Goal: Browse casually

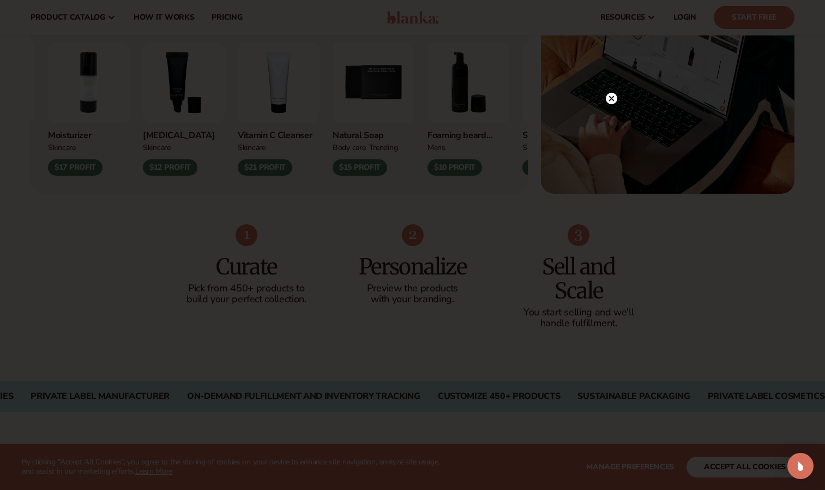
scroll to position [424, 0]
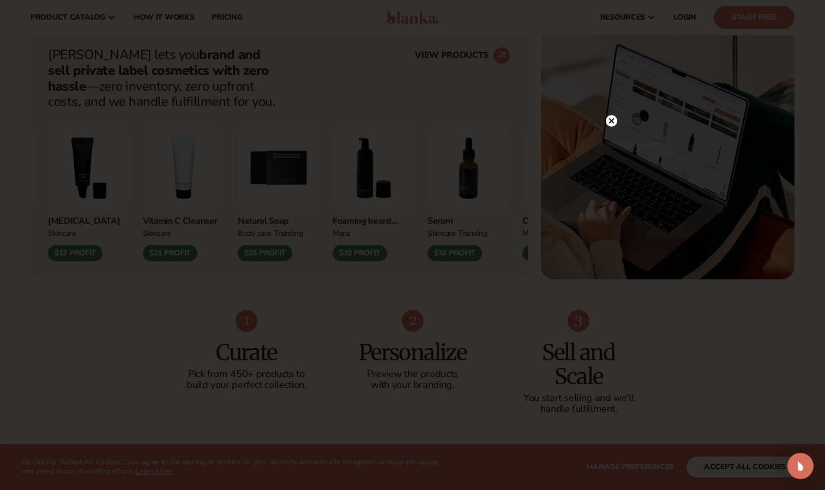
click at [611, 122] on circle at bounding box center [611, 120] width 11 height 11
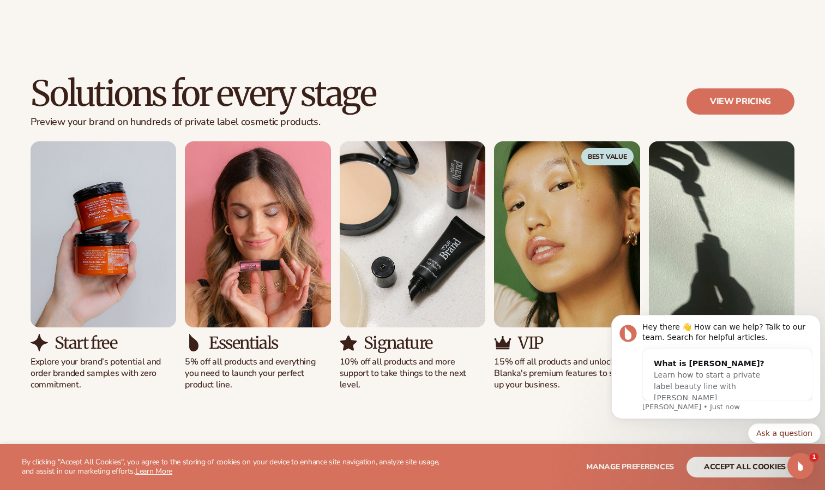
scroll to position [939, 0]
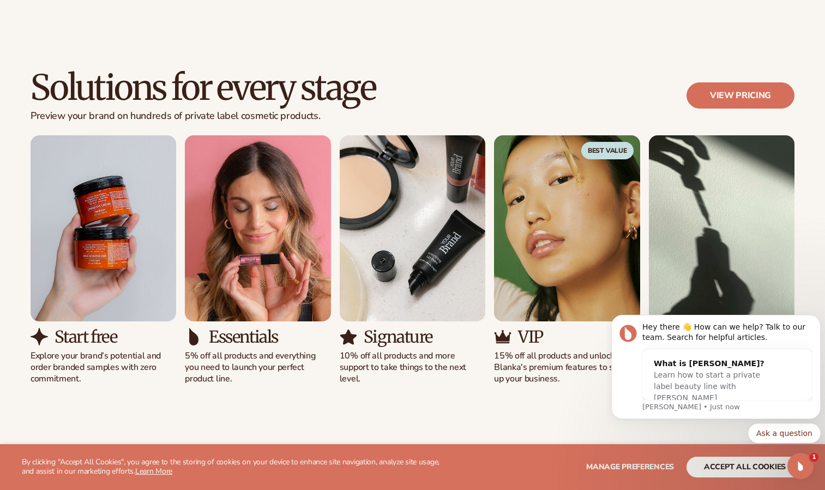
click at [435, 245] on img "3 / 5" at bounding box center [413, 228] width 146 height 186
click at [228, 284] on img "2 / 5" at bounding box center [258, 228] width 146 height 186
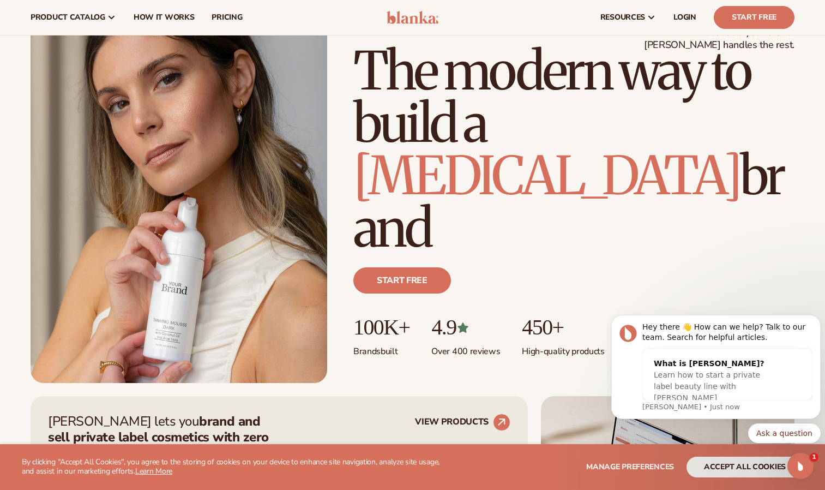
scroll to position [0, 0]
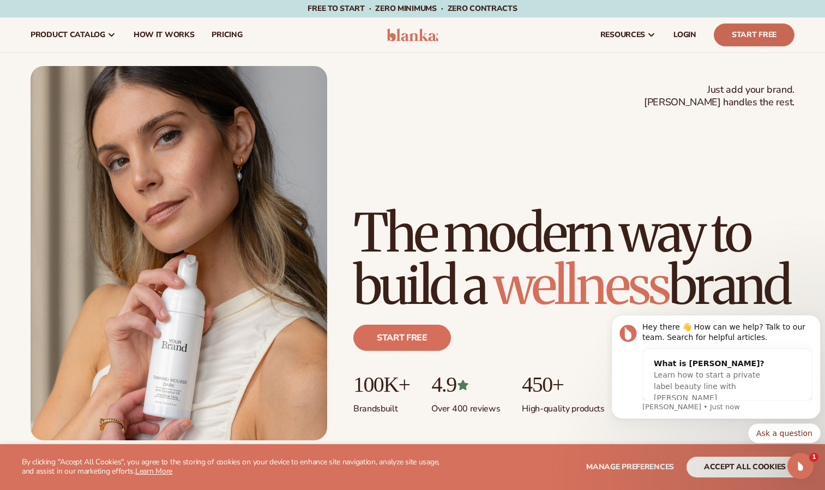
click at [740, 36] on link "Start Free" at bounding box center [754, 34] width 81 height 23
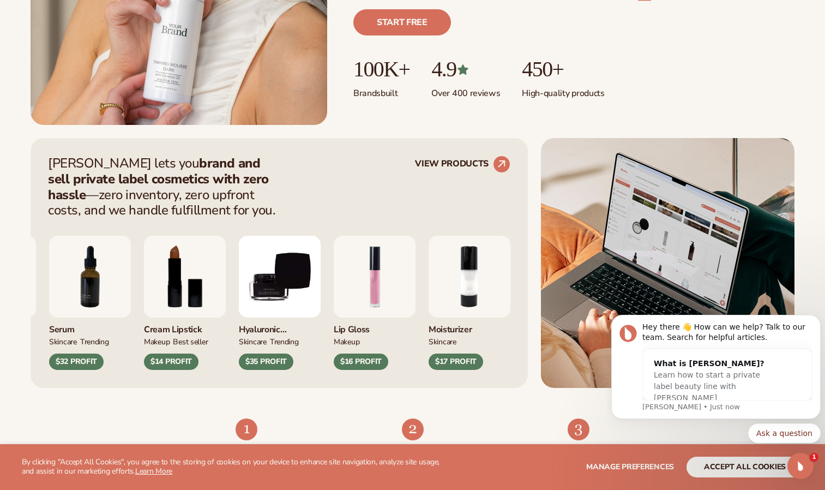
scroll to position [332, 0]
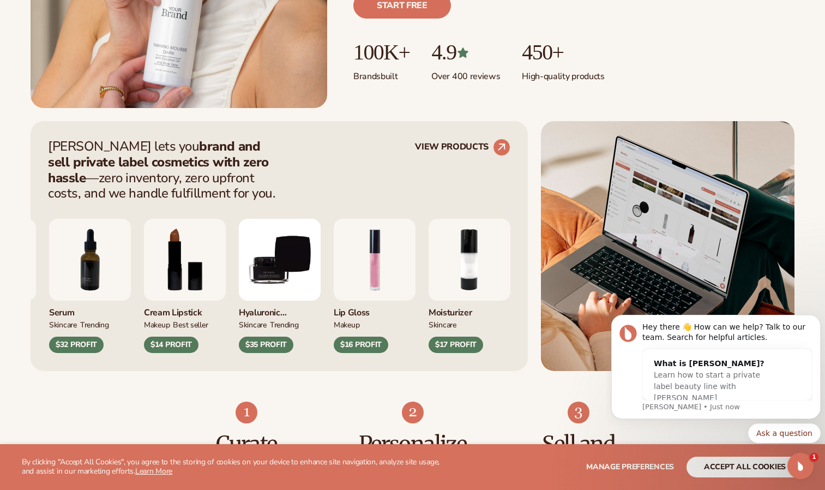
click at [388, 351] on div "$16 PROFIT" at bounding box center [361, 344] width 55 height 16
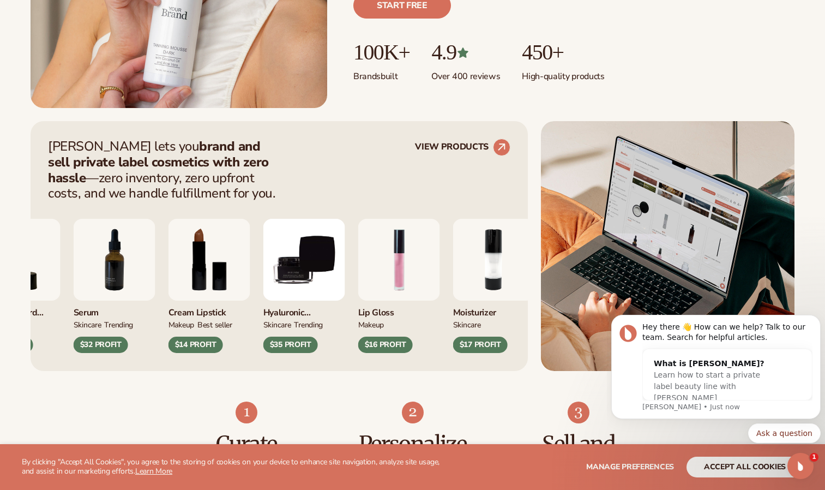
click at [392, 273] on img "1 / 9" at bounding box center [399, 260] width 82 height 82
click at [387, 340] on div "$16 PROFIT" at bounding box center [385, 344] width 55 height 16
click at [403, 350] on div "$16 PROFIT" at bounding box center [385, 344] width 55 height 16
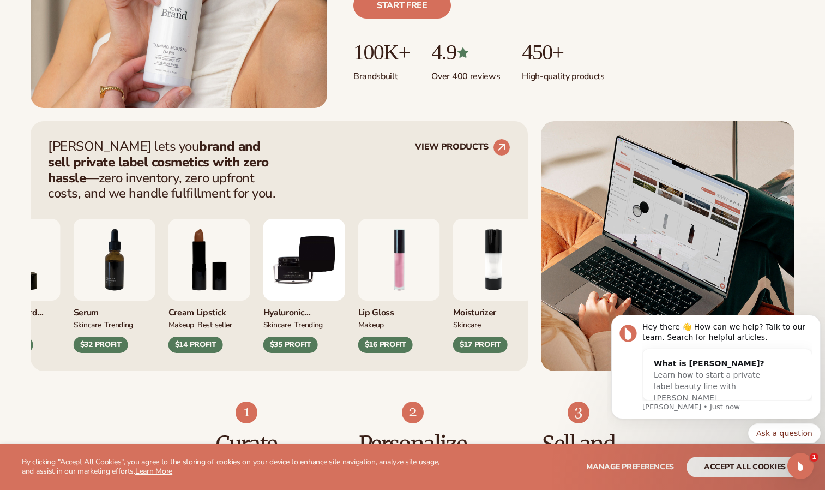
click at [403, 350] on div "$16 PROFIT" at bounding box center [385, 344] width 55 height 16
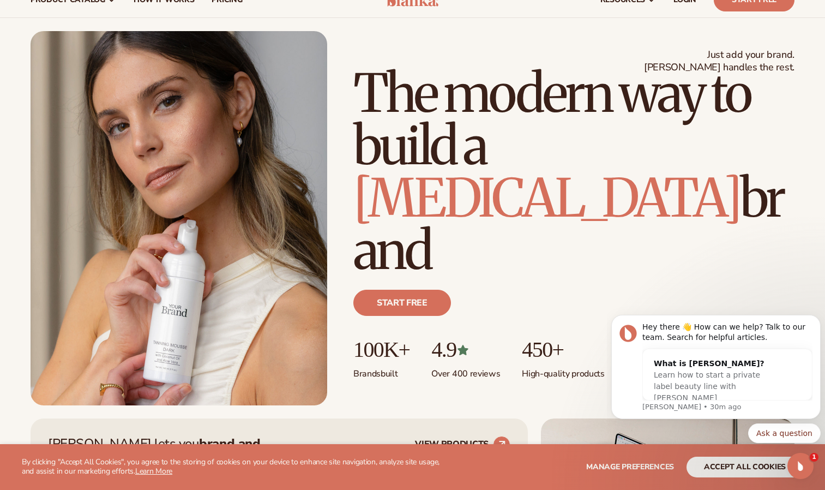
scroll to position [0, 0]
